Goal: Information Seeking & Learning: Learn about a topic

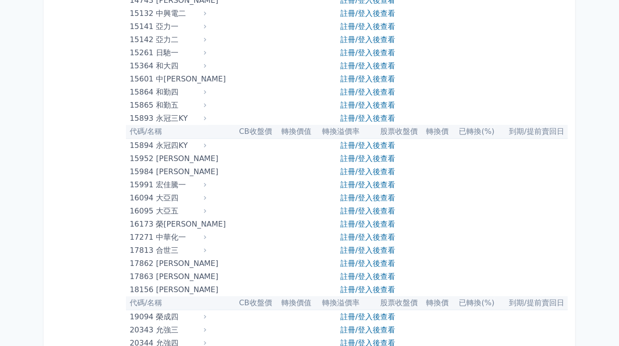
scroll to position [218, 0]
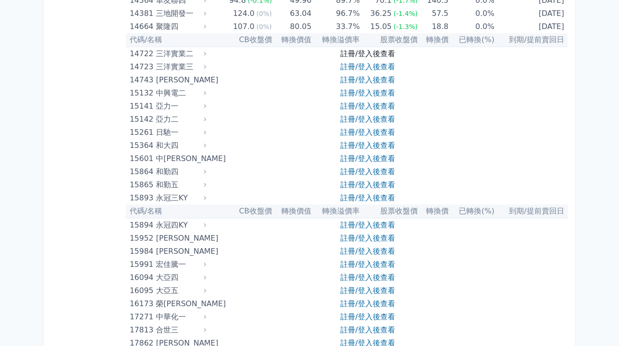
click at [364, 55] on link "註冊/登入後查看" at bounding box center [367, 53] width 55 height 9
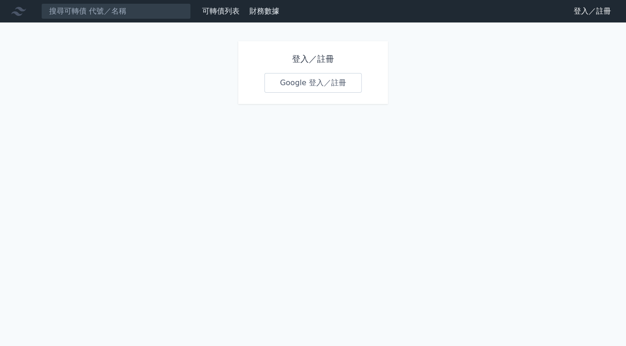
click at [310, 85] on link "Google 登入／註冊" at bounding box center [313, 83] width 97 height 20
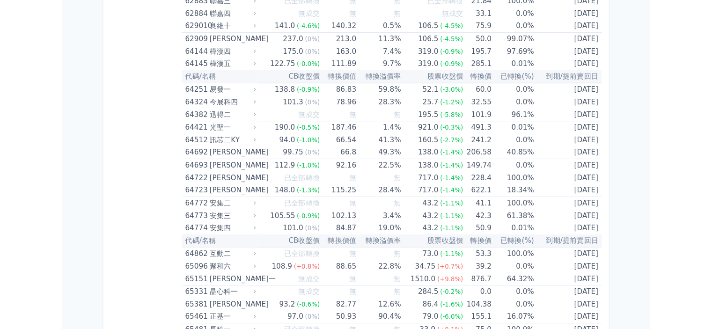
scroll to position [5025, 0]
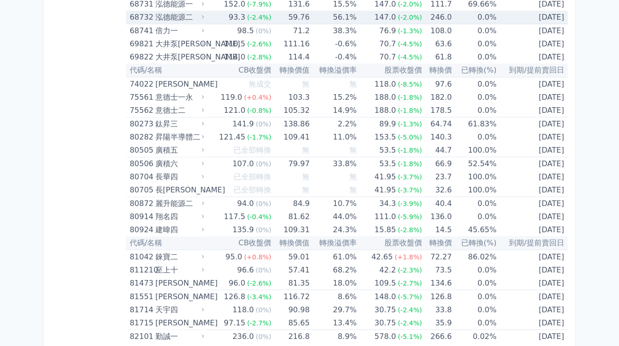
click at [423, 11] on td "246.0" at bounding box center [437, 18] width 30 height 14
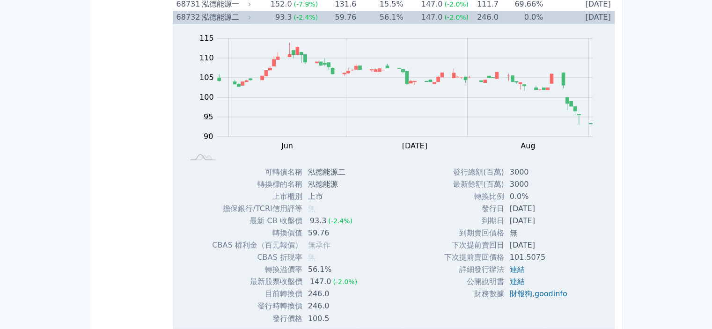
click at [396, 204] on div "Zoom Out 100 80 85 90 95 100 105 110 115 120 L May Jun [DATE] Aug Sep Oct 開: 10…" at bounding box center [394, 174] width 442 height 301
